Goal: Transaction & Acquisition: Purchase product/service

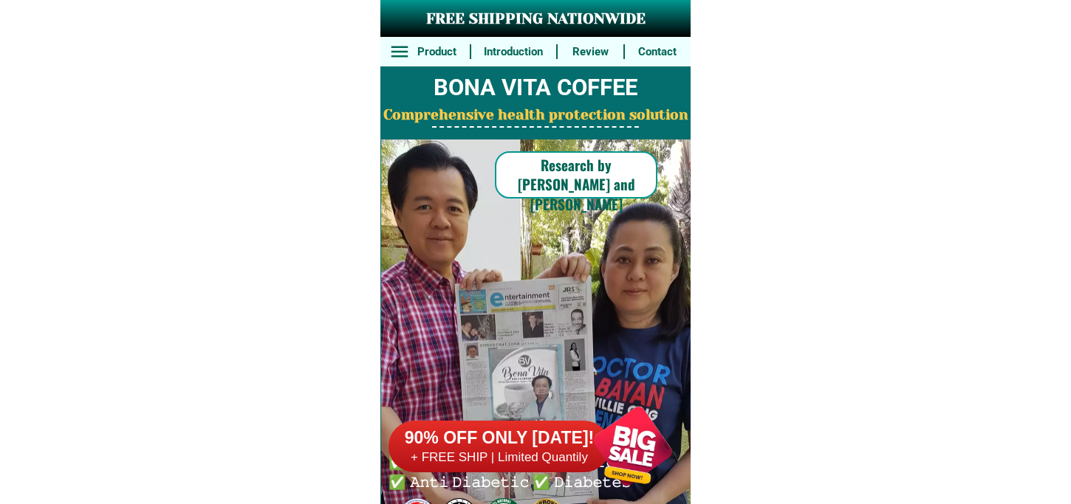
click at [635, 452] on div at bounding box center [633, 446] width 116 height 116
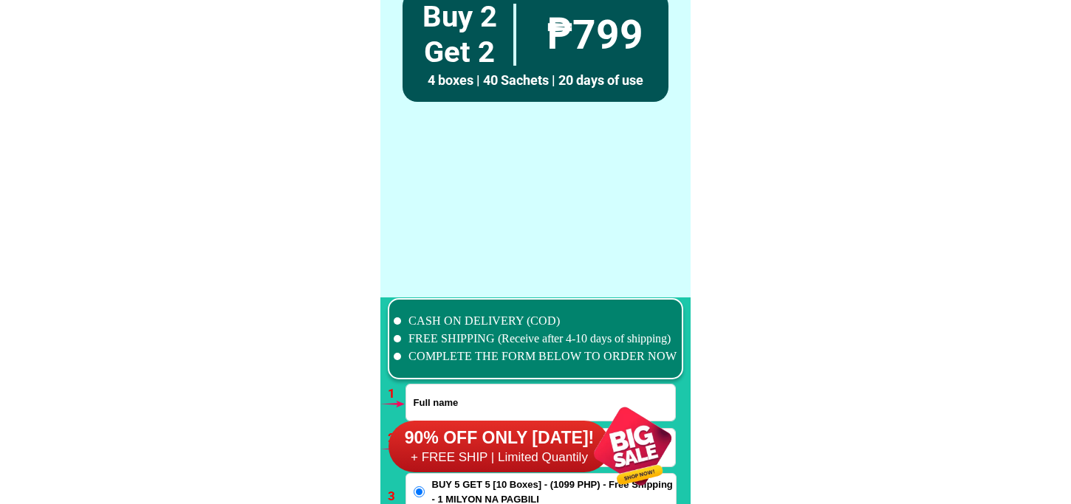
scroll to position [10859, 0]
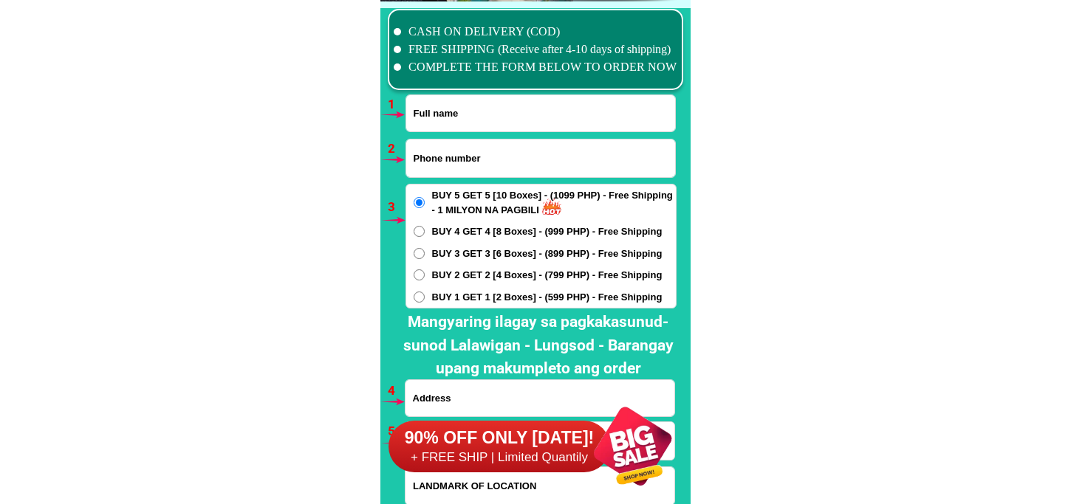
click at [445, 114] on input "Input full_name" at bounding box center [540, 113] width 269 height 36
paste input "[PERSON_NAME]"
type input "[PERSON_NAME]"
click at [446, 167] on input "Input phone_number" at bounding box center [540, 159] width 269 height 38
paste input "09654757233"
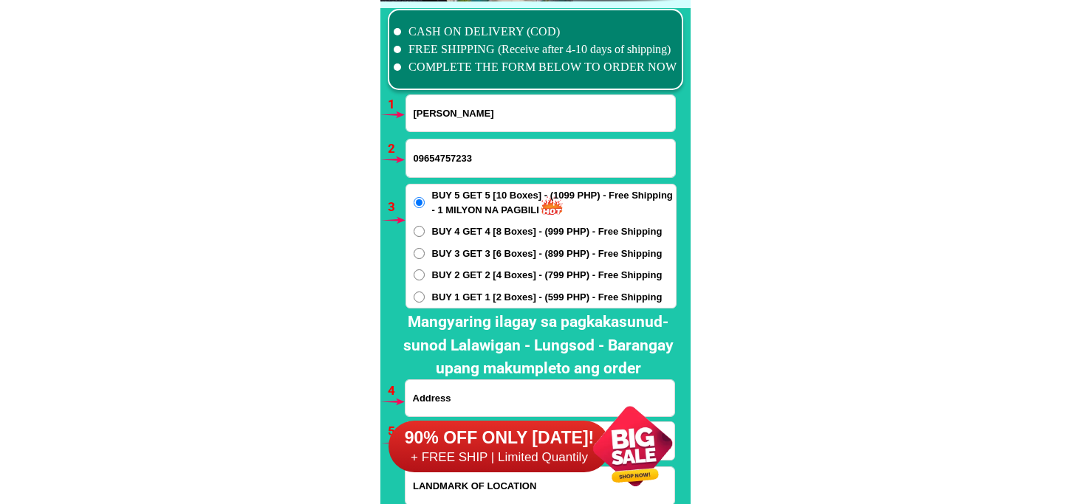
type input "09654757233"
click at [471, 253] on span "BUY 3 GET 3 [6 Boxes] - (899 PHP) - Free Shipping" at bounding box center [547, 254] width 230 height 15
click at [425, 253] on input "BUY 3 GET 3 [6 Boxes] - (899 PHP) - Free Shipping" at bounding box center [419, 253] width 11 height 11
radio input "true"
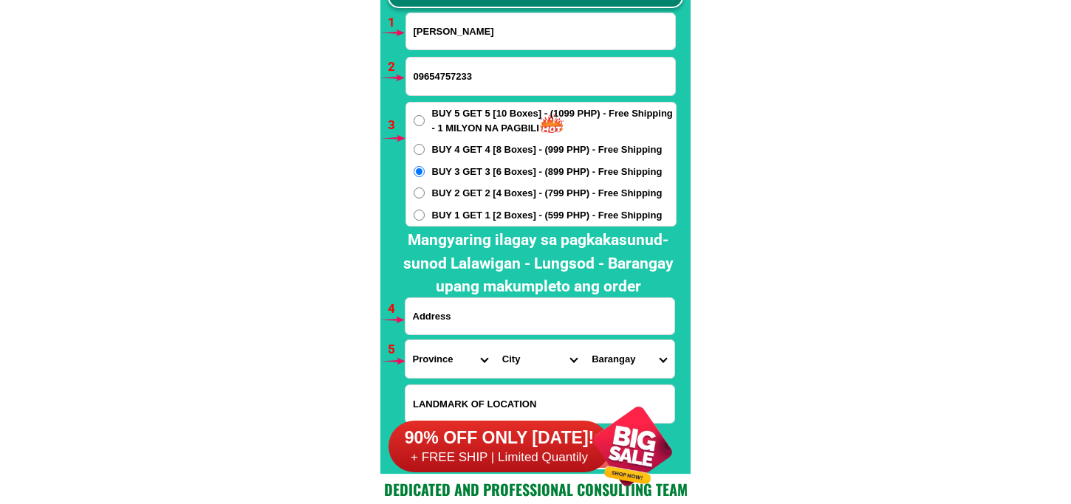
click at [481, 312] on input "Input address" at bounding box center [539, 316] width 269 height 36
paste input "Purok 5 [PERSON_NAME] calaca batangas"
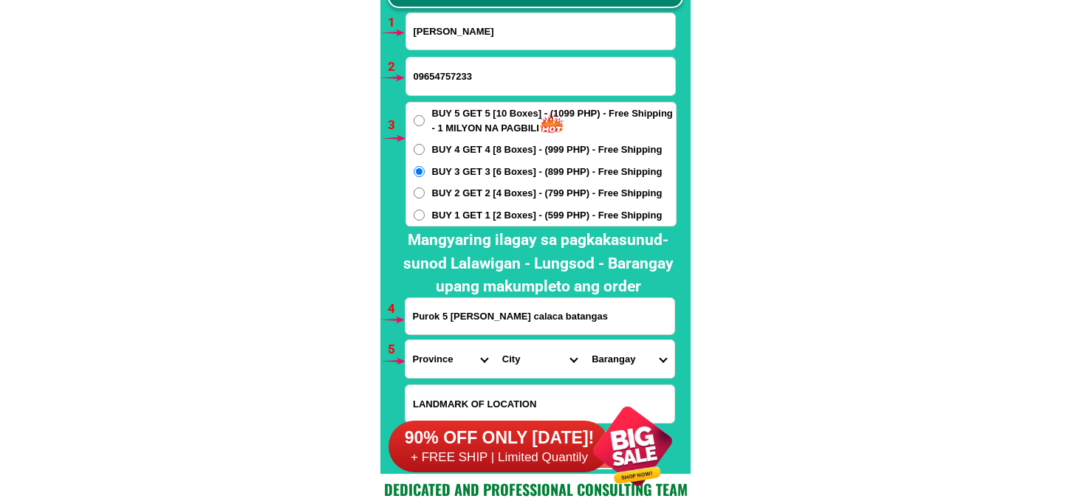
type input "Purok 5 [PERSON_NAME] calaca batangas"
drag, startPoint x: 422, startPoint y: 359, endPoint x: 430, endPoint y: 345, distance: 16.2
click at [422, 359] on select "Province [GEOGRAPHIC_DATA] [GEOGRAPHIC_DATA][PERSON_NAME][GEOGRAPHIC_DATA][GEOG…" at bounding box center [449, 359] width 89 height 38
select select "63_108"
click at [405, 340] on select "Province [GEOGRAPHIC_DATA] [GEOGRAPHIC_DATA][PERSON_NAME][GEOGRAPHIC_DATA][GEOG…" at bounding box center [449, 359] width 89 height 38
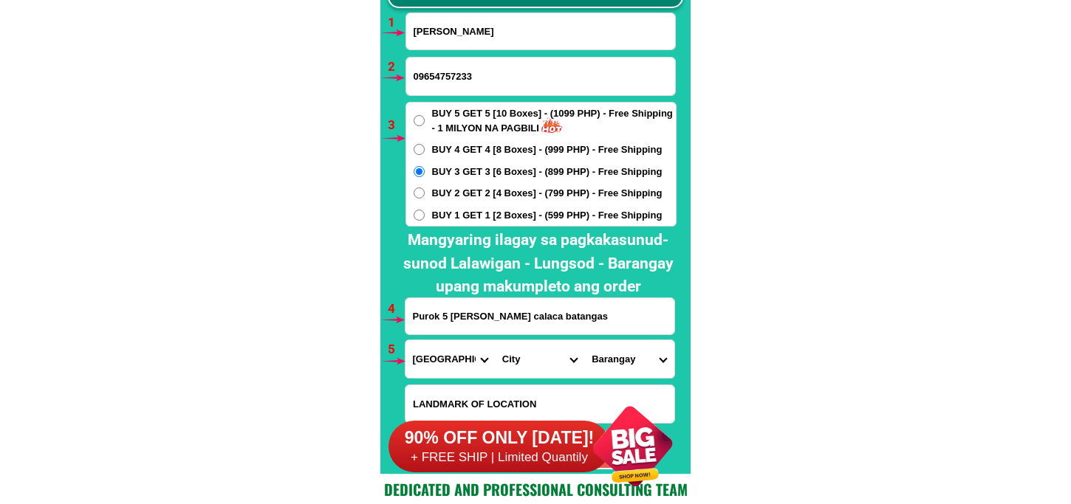
click at [518, 335] on form "[PERSON_NAME] 09654757233 ORDER NOW Purok 5 [PERSON_NAME] [GEOGRAPHIC_DATA] [GE…" at bounding box center [541, 241] width 272 height 457
click at [519, 352] on select "City Agoncillo Alitagtag Allacapan [GEOGRAPHIC_DATA] [GEOGRAPHIC_DATA]-balete […" at bounding box center [539, 359] width 89 height 38
select select "63_1086821"
click at [495, 340] on select "City Agoncillo Alitagtag Allacapan [GEOGRAPHIC_DATA] [GEOGRAPHIC_DATA]-balete […" at bounding box center [539, 359] width 89 height 38
drag, startPoint x: 631, startPoint y: 366, endPoint x: 636, endPoint y: 343, distance: 23.3
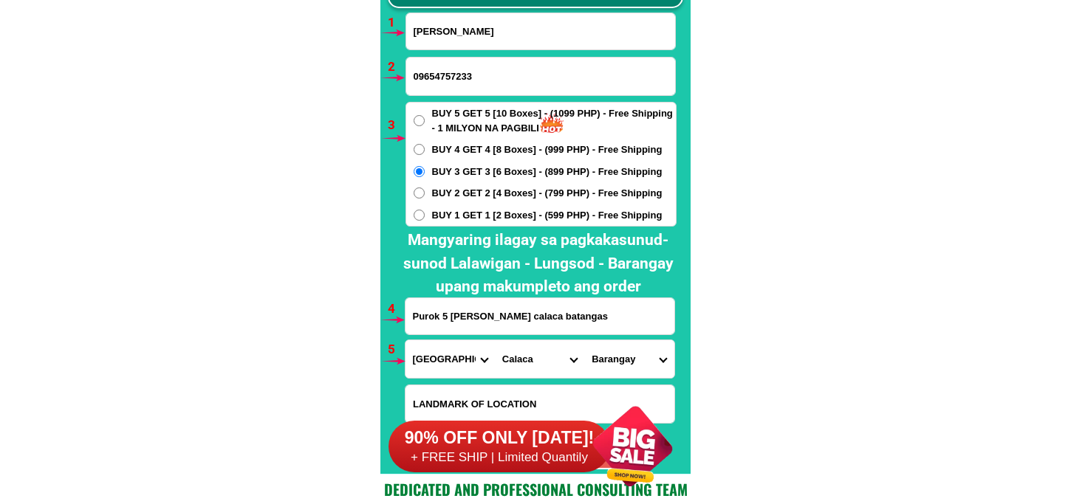
click at [631, 366] on select "Barangay Baclas Bagong tubig Balimbing Bambang Barangay 1 (pob.) Barangay 2 (po…" at bounding box center [628, 359] width 89 height 38
select select "63_10868214486"
click at [584, 340] on select "Barangay Baclas Bagong tubig Balimbing Bambang Barangay 1 (pob.) Barangay 2 (po…" at bounding box center [628, 359] width 89 height 38
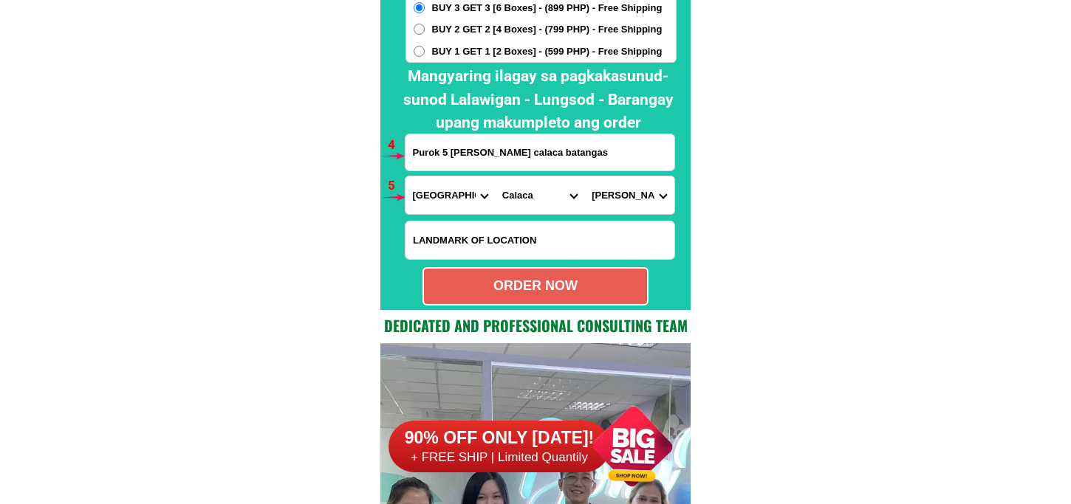
click at [587, 291] on div "ORDER NOW" at bounding box center [535, 286] width 223 height 20
radio input "true"
